Goal: Task Accomplishment & Management: Manage account settings

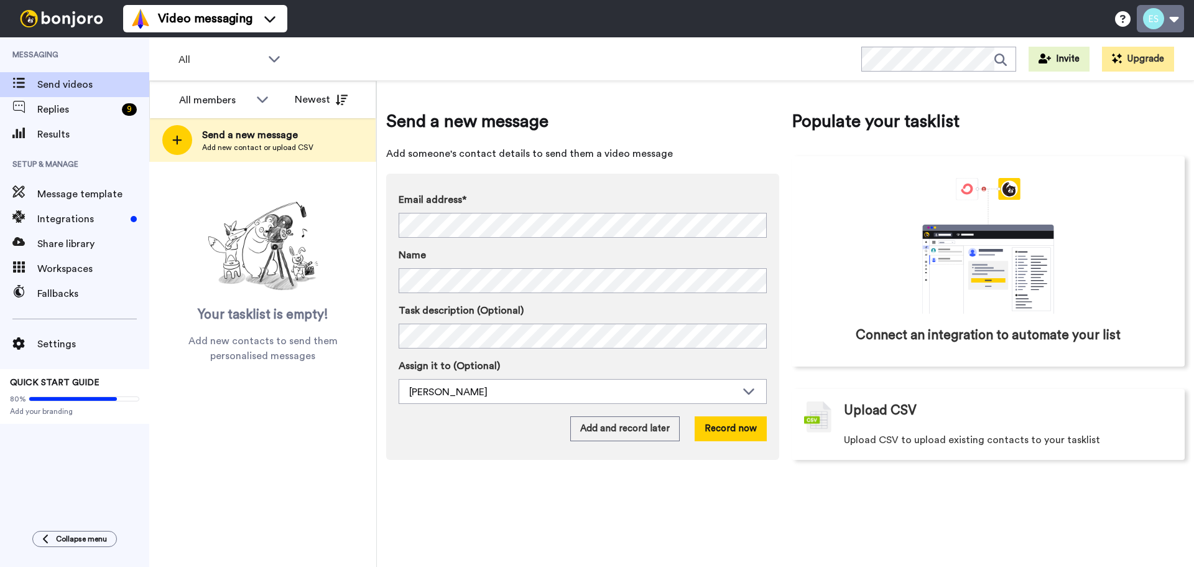
click at [1154, 15] on button at bounding box center [1160, 18] width 47 height 27
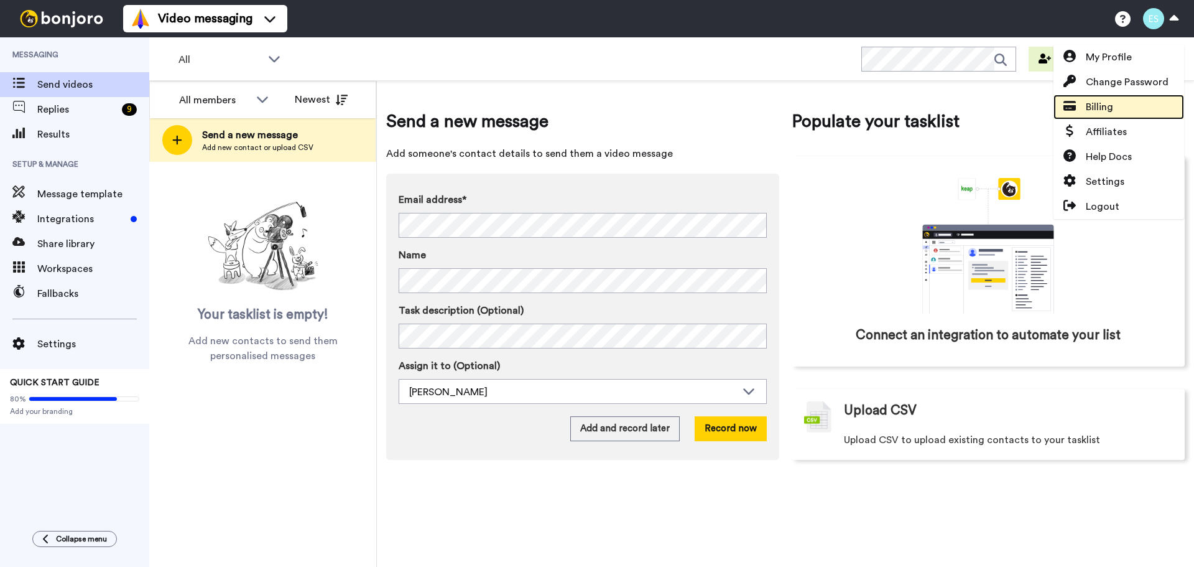
click at [1100, 95] on link "Billing" at bounding box center [1119, 107] width 131 height 25
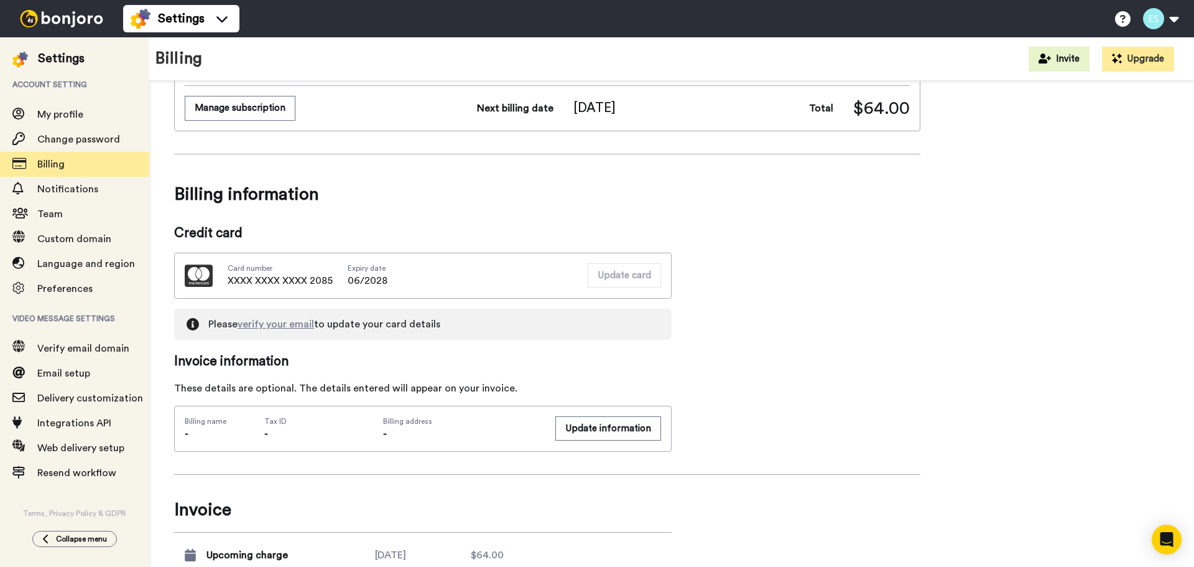
scroll to position [373, 0]
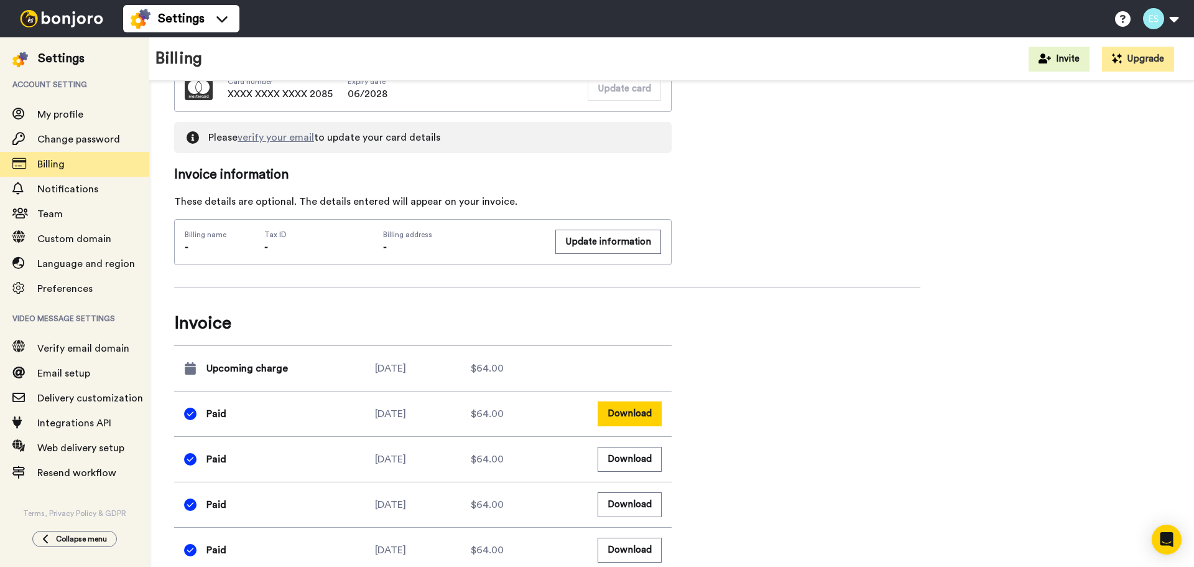
click at [640, 412] on button "Download" at bounding box center [630, 413] width 64 height 24
